Goal: Transaction & Acquisition: Obtain resource

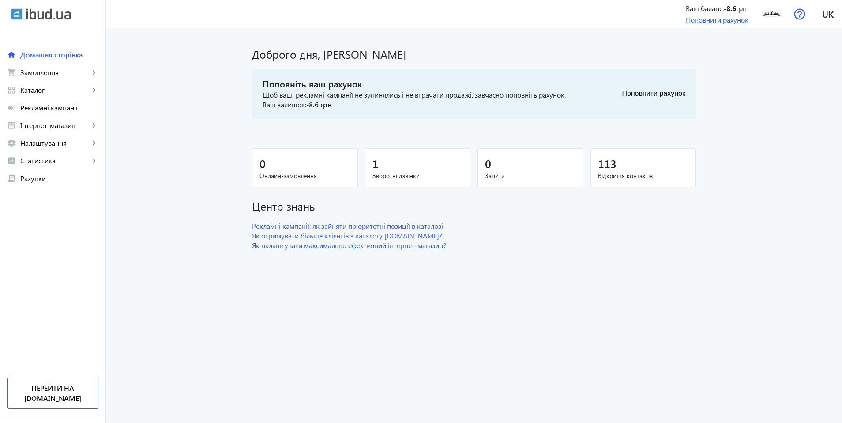
click at [699, 22] on link "Поповнити рахунок" at bounding box center [717, 19] width 63 height 9
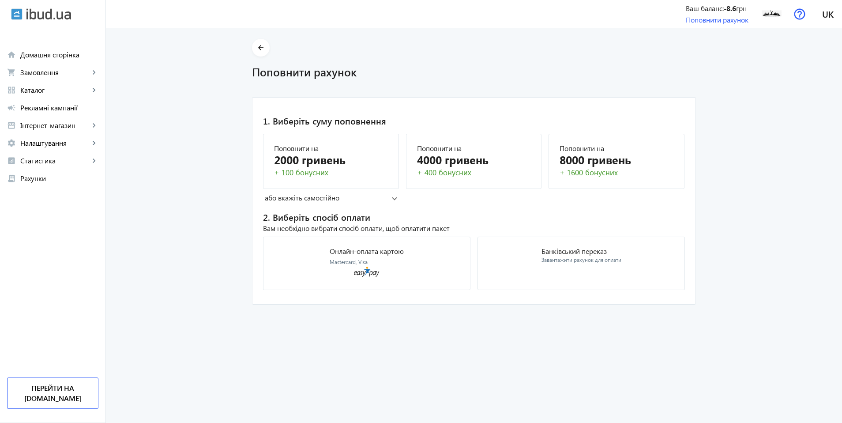
click at [381, 226] on div "Вам необхідно вибрати спосіб оплати, щоб оплатити пакет" at bounding box center [474, 228] width 422 height 10
click at [392, 196] on span at bounding box center [394, 198] width 5 height 4
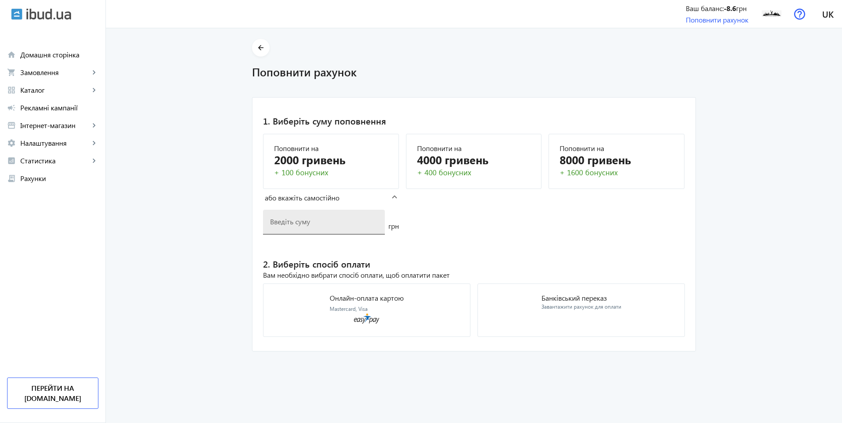
click at [358, 222] on input "number" at bounding box center [324, 221] width 108 height 9
type input "3000"
click at [437, 239] on mat-card "1. Виберіть суму поповнення Поповнити на 2000 гривень + 100 бонусних Поповнити …" at bounding box center [474, 224] width 444 height 255
click at [515, 302] on mat-card "Банківський переказ Завантажити рахунок для оплати" at bounding box center [581, 309] width 207 height 53
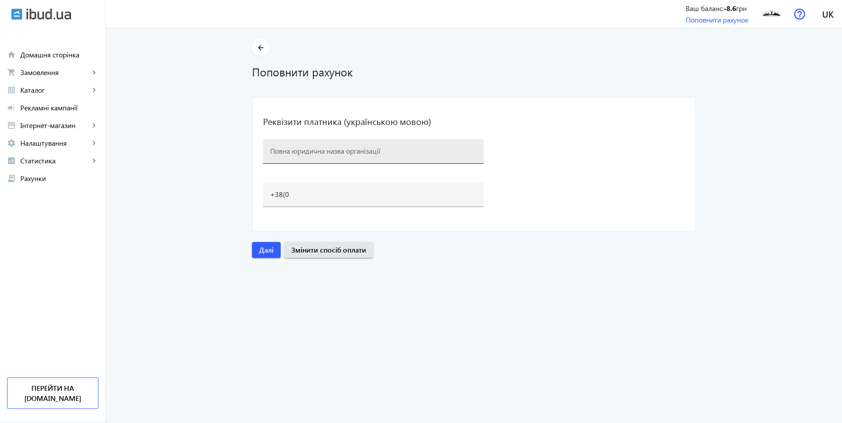
click at [363, 158] on div at bounding box center [373, 151] width 207 height 25
click at [365, 154] on input at bounding box center [373, 150] width 207 height 9
type input "ТОВ "БК" Київ-Індустріал""
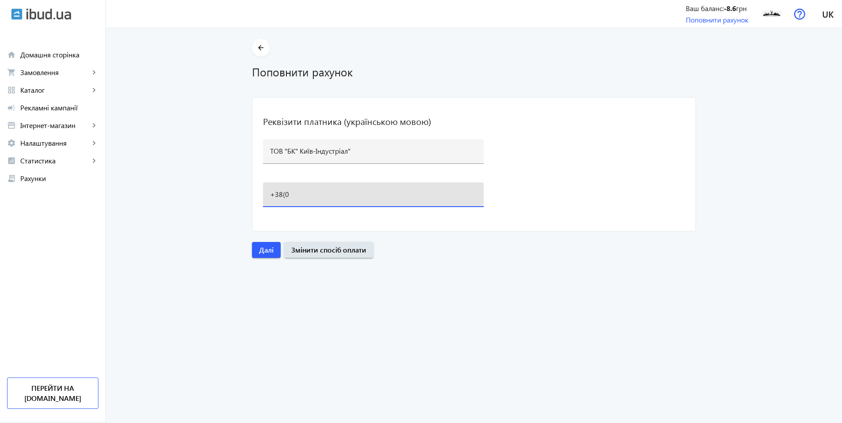
click at [345, 193] on input "+38(0" at bounding box center [373, 193] width 207 height 9
type input "[PHONE_NUMBER]"
drag, startPoint x: 337, startPoint y: 247, endPoint x: 351, endPoint y: 224, distance: 27.6
click at [351, 224] on form "Реквізити платника (українською мовою) ТОВ "БК" Київ-Індустріал" [PHONE_NUMBER]…" at bounding box center [474, 177] width 444 height 161
click at [267, 246] on span "Далі" at bounding box center [266, 250] width 15 height 10
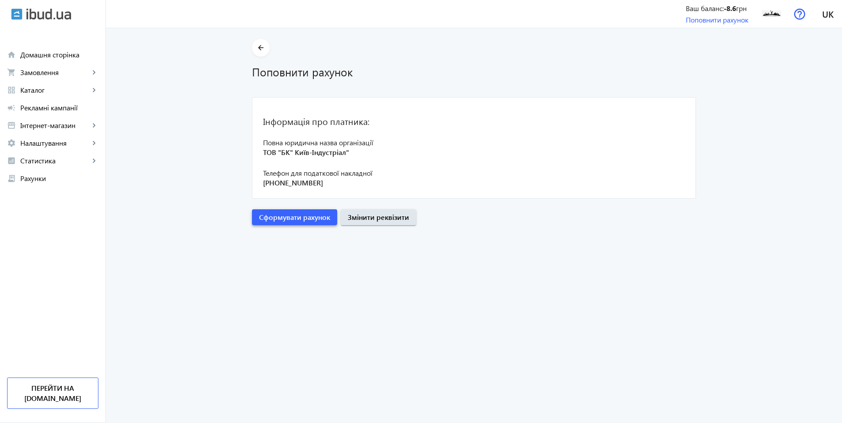
click at [293, 223] on span "submit" at bounding box center [294, 217] width 85 height 21
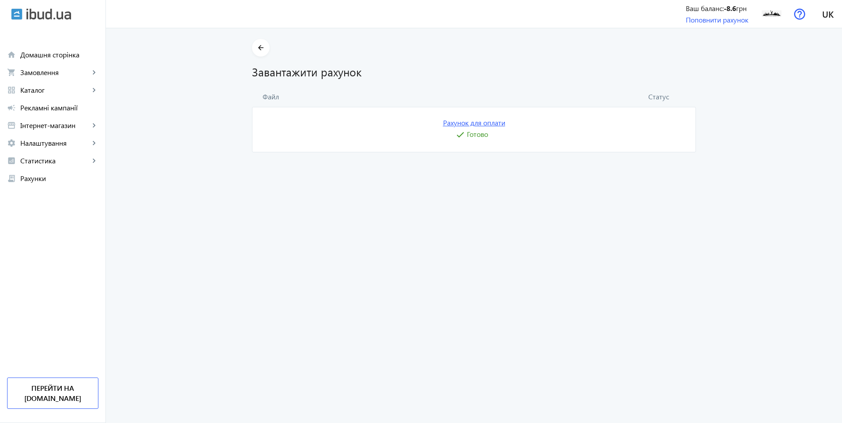
click at [479, 123] on link "Рахунок для оплати" at bounding box center [474, 123] width 62 height 10
